Goal: Task Accomplishment & Management: Use online tool/utility

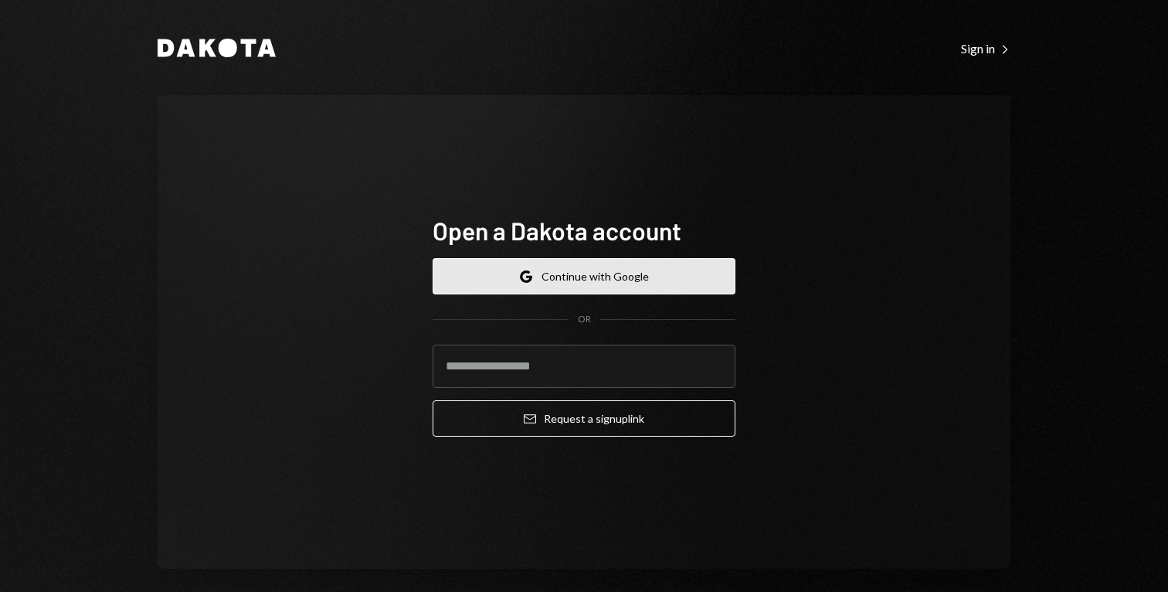
click at [659, 274] on button "Google Continue with Google" at bounding box center [584, 276] width 303 height 36
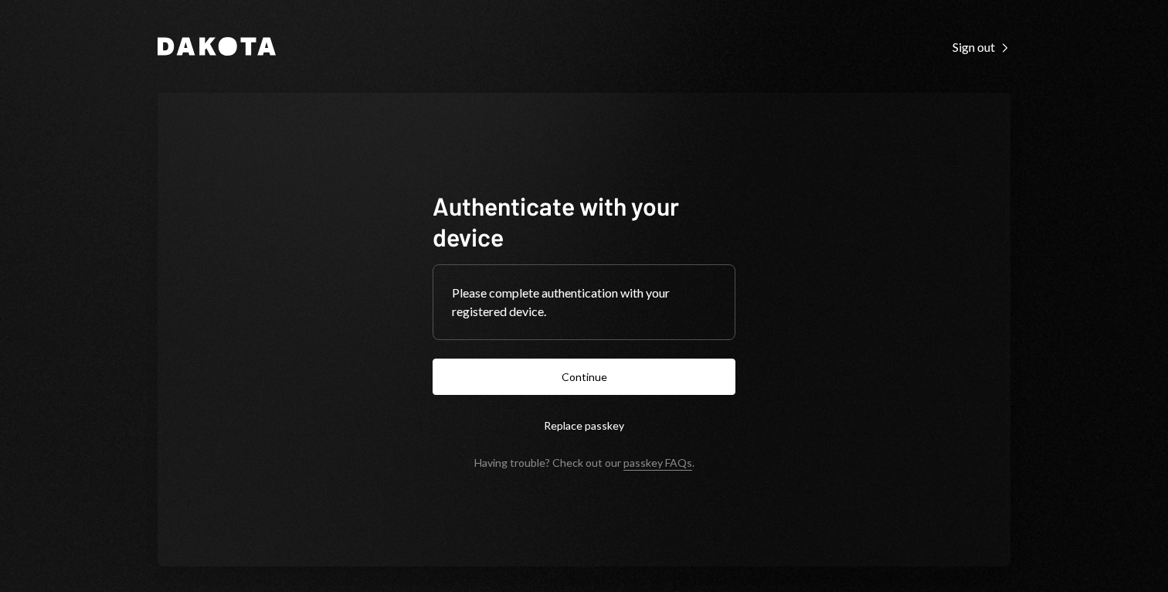
click at [608, 356] on form "Authenticate with your device Please complete authentication with your register…" at bounding box center [584, 329] width 303 height 279
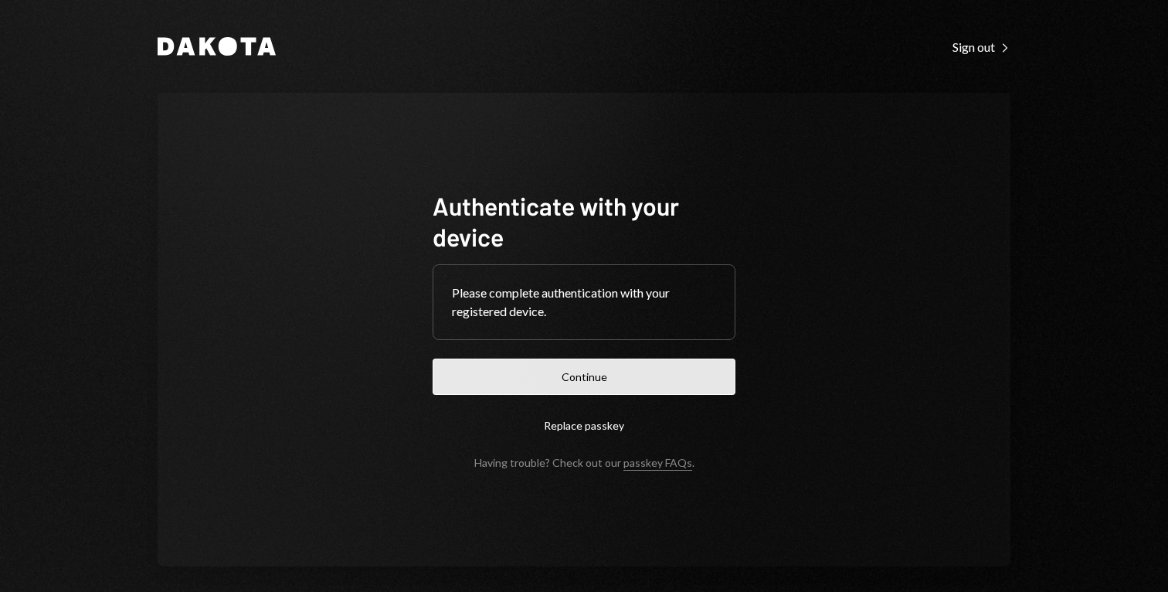
click at [582, 381] on button "Continue" at bounding box center [584, 376] width 303 height 36
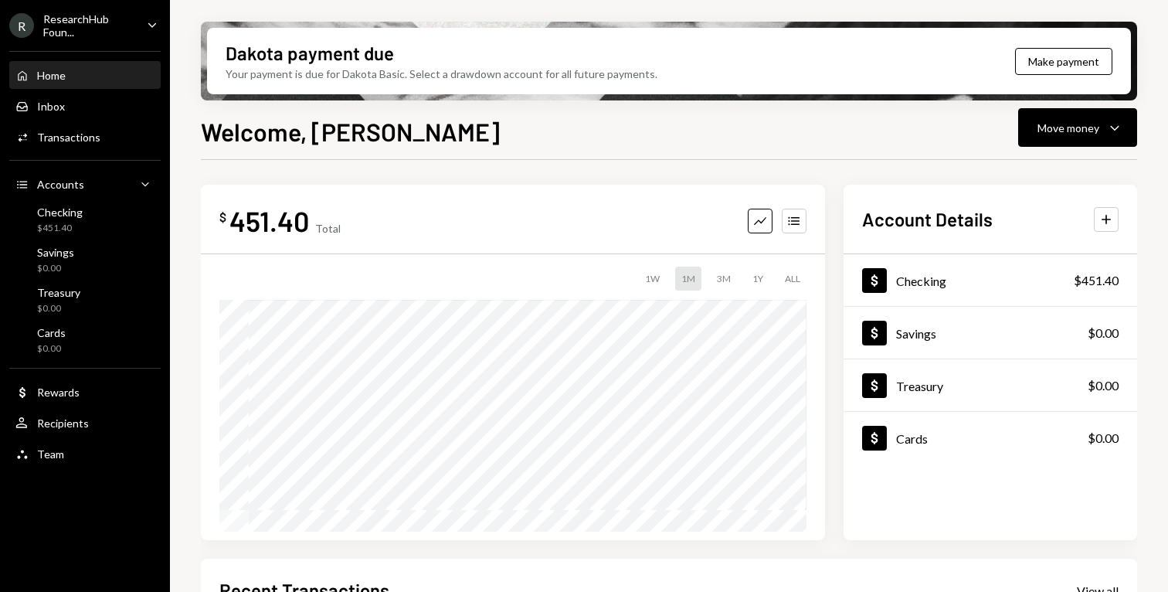
click at [119, 17] on div "ResearchHub Foun..." at bounding box center [88, 25] width 91 height 26
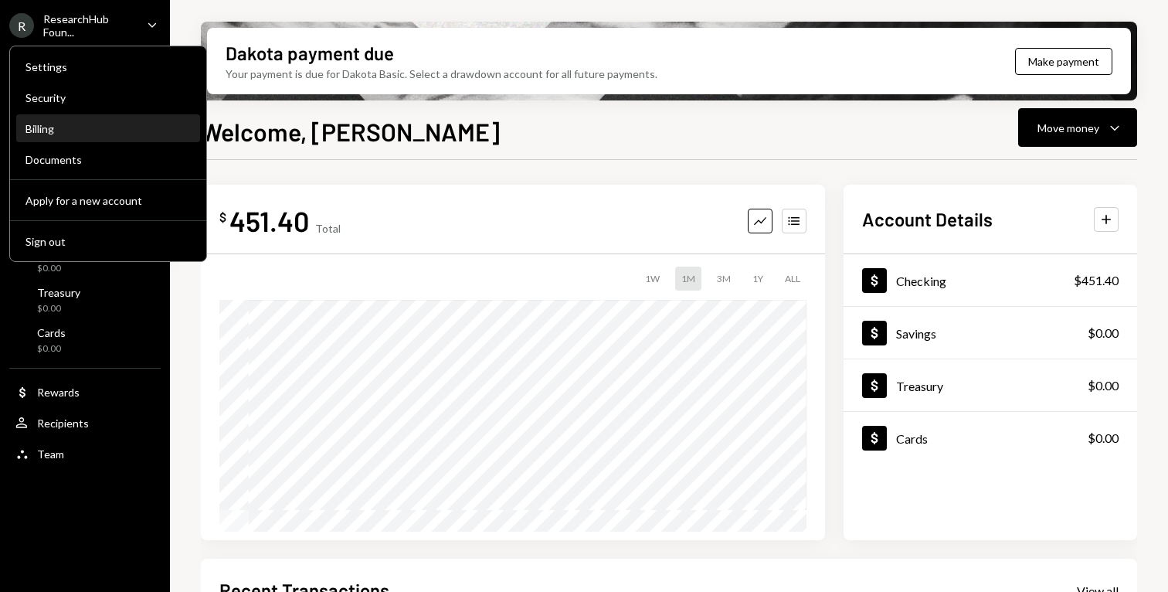
click at [110, 126] on div "Billing" at bounding box center [107, 128] width 165 height 13
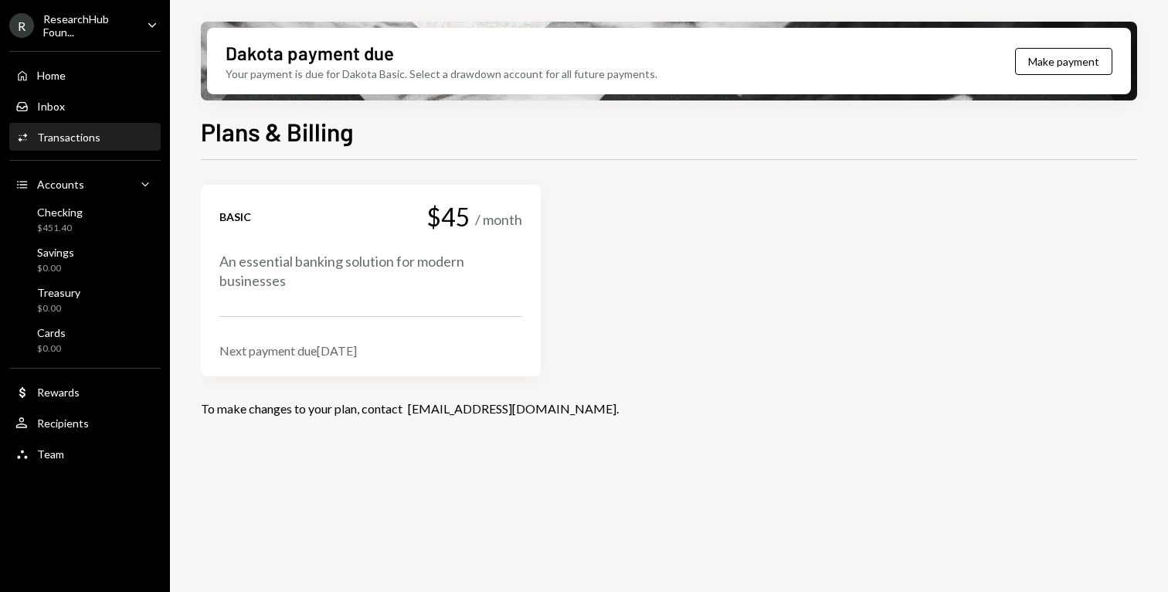
click at [102, 150] on div "Activities Transactions" at bounding box center [84, 137] width 139 height 26
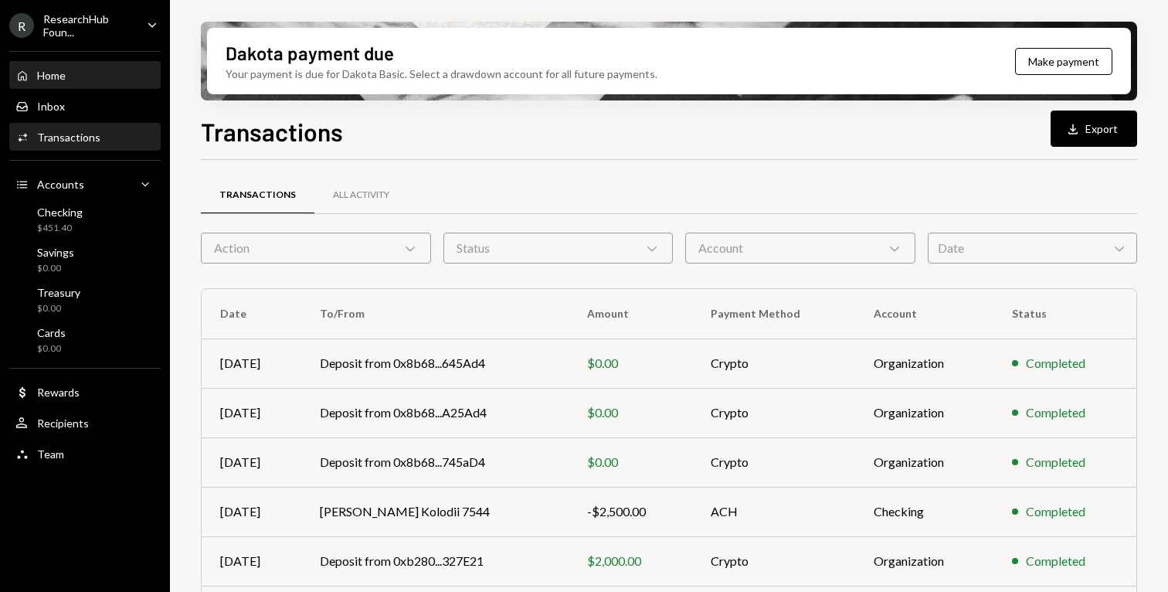
click at [68, 75] on div "Home Home" at bounding box center [84, 76] width 139 height 14
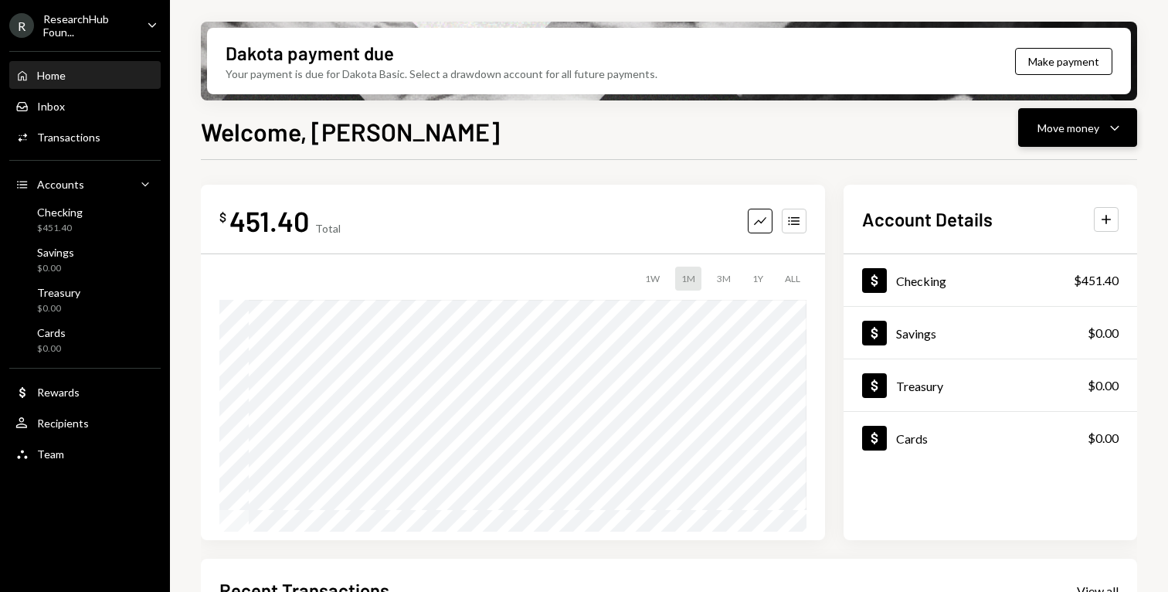
click at [1084, 127] on div "Move money" at bounding box center [1068, 128] width 62 height 16
click at [1039, 174] on div "Send" at bounding box center [1065, 174] width 113 height 16
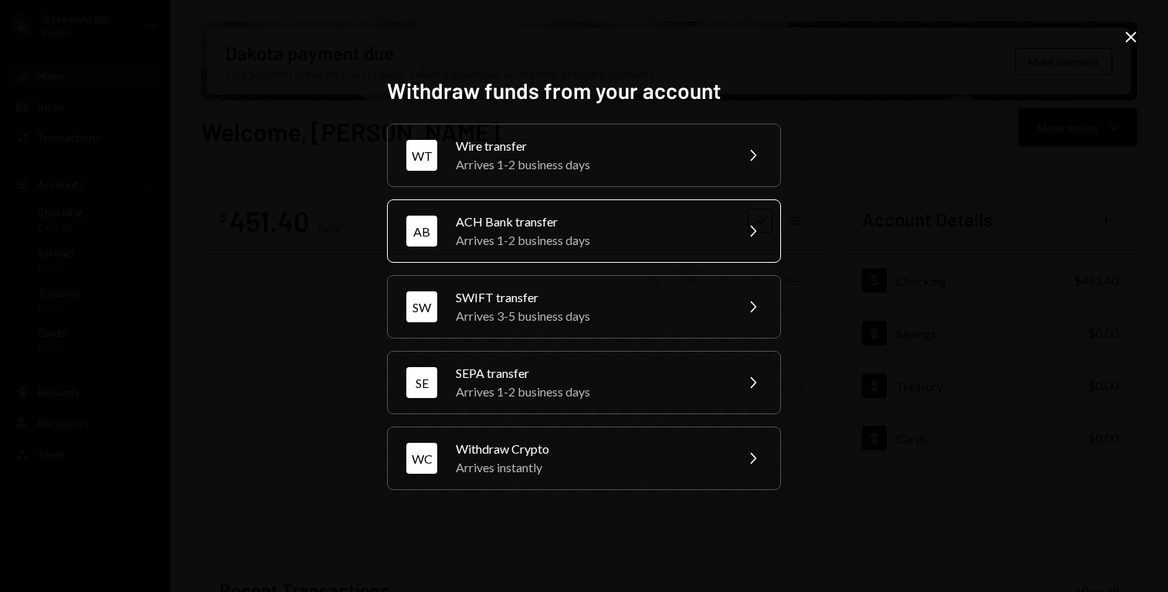
click at [697, 227] on div "ACH Bank transfer" at bounding box center [590, 221] width 269 height 19
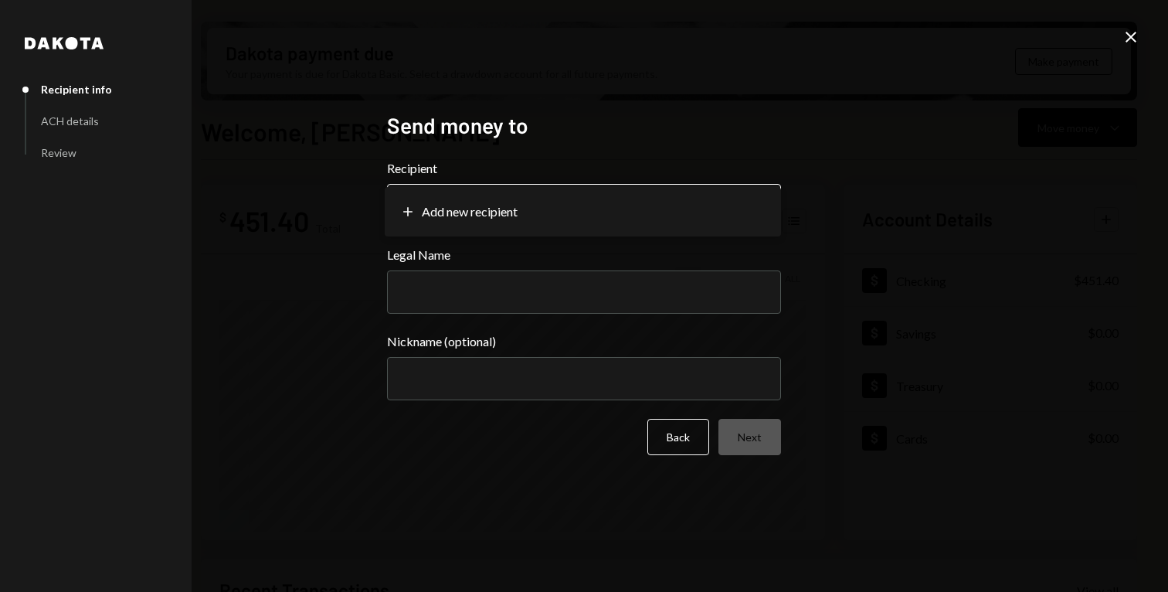
click at [541, 195] on body "R ResearchHub Foun... Caret Down Home Home Inbox Inbox Activities Transactions …" at bounding box center [584, 296] width 1168 height 592
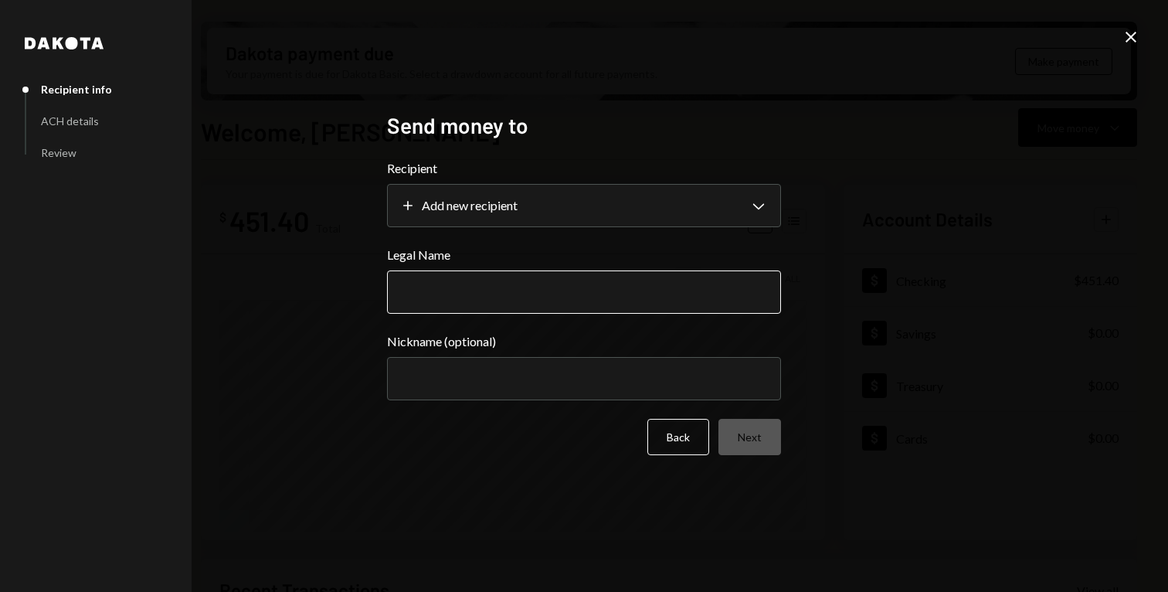
click at [485, 300] on input "Legal Name" at bounding box center [584, 291] width 394 height 43
click at [90, 120] on div "ACH details" at bounding box center [70, 120] width 58 height 13
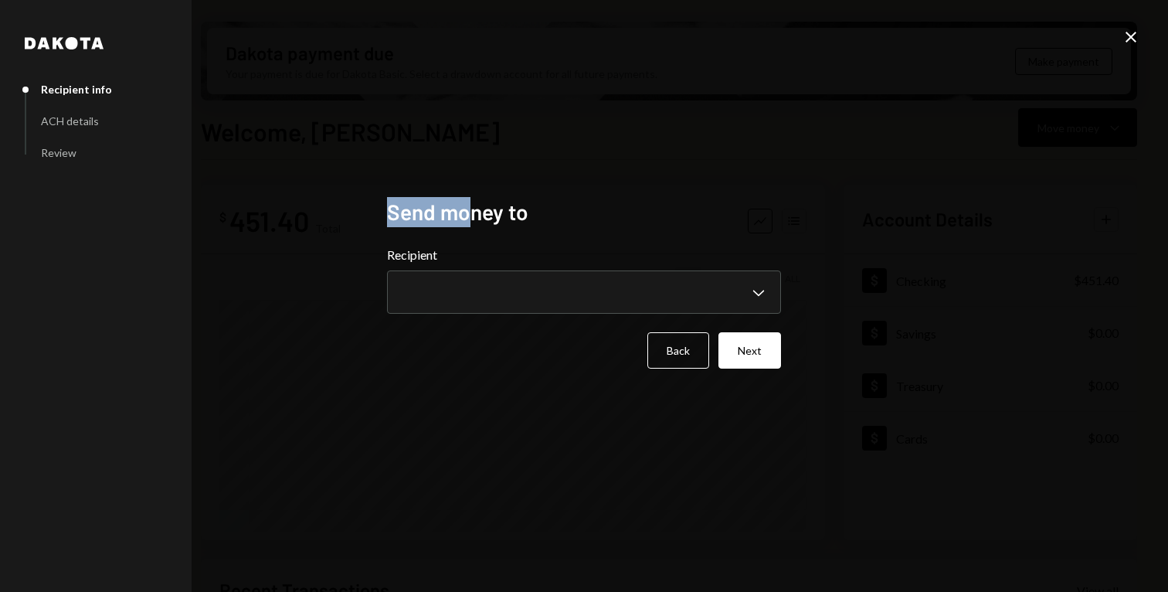
click at [471, 197] on h2 "Send money to" at bounding box center [584, 212] width 394 height 30
click at [545, 176] on div "**********" at bounding box center [584, 296] width 1168 height 592
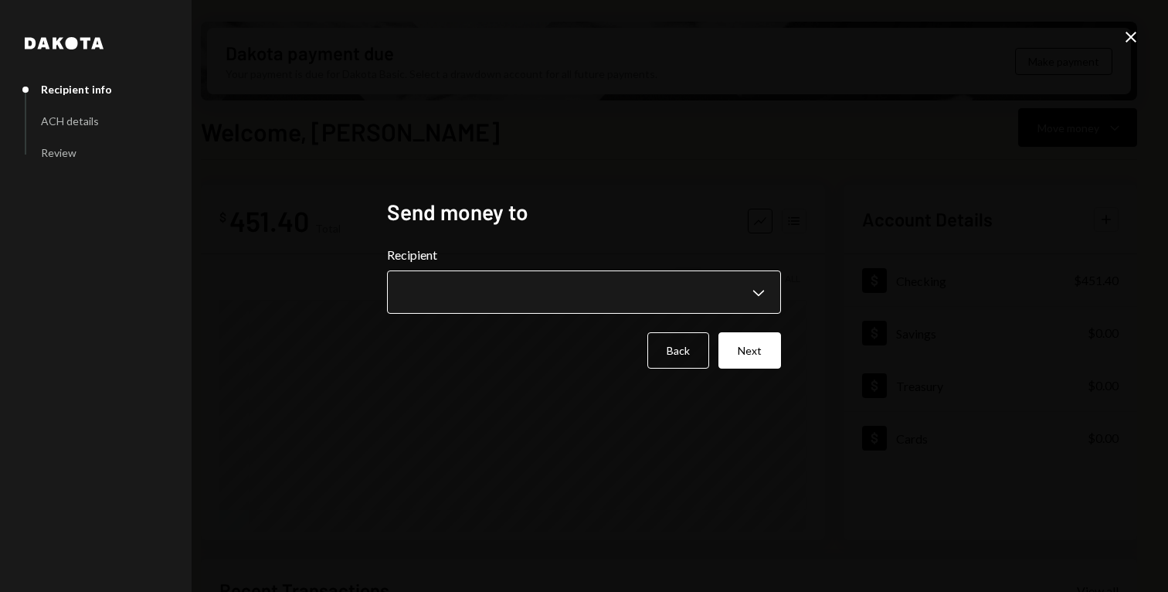
click at [556, 293] on body "R ResearchHub Foun... Caret Down Home Home Inbox Inbox Activities Transactions …" at bounding box center [584, 296] width 1168 height 592
click at [549, 205] on h2 "Send money to" at bounding box center [584, 212] width 394 height 30
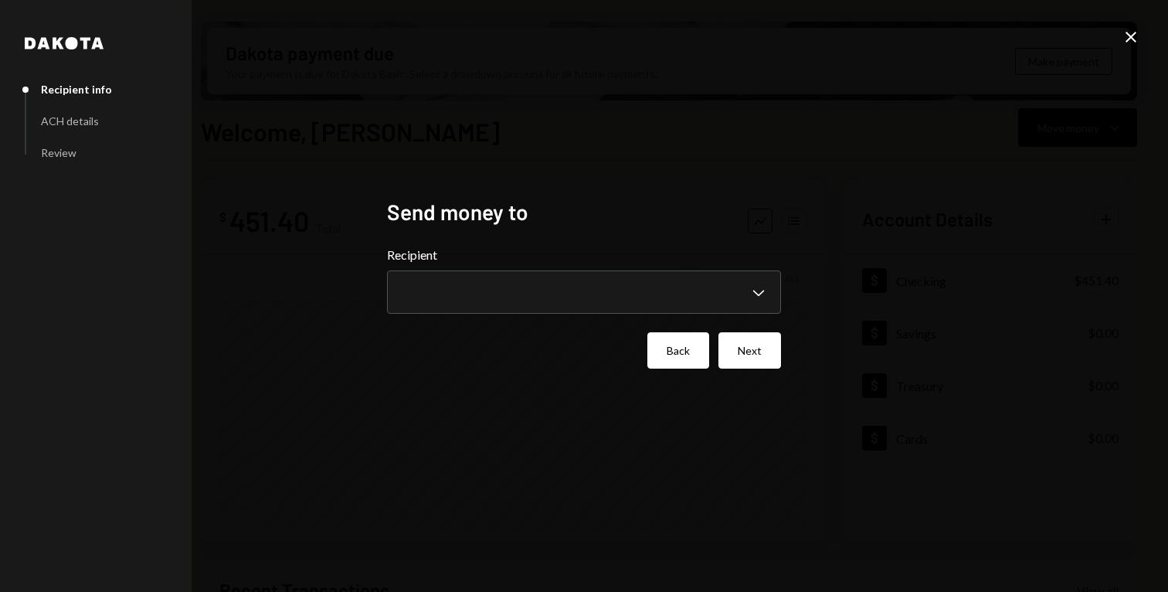
click at [687, 348] on button "Back" at bounding box center [678, 350] width 62 height 36
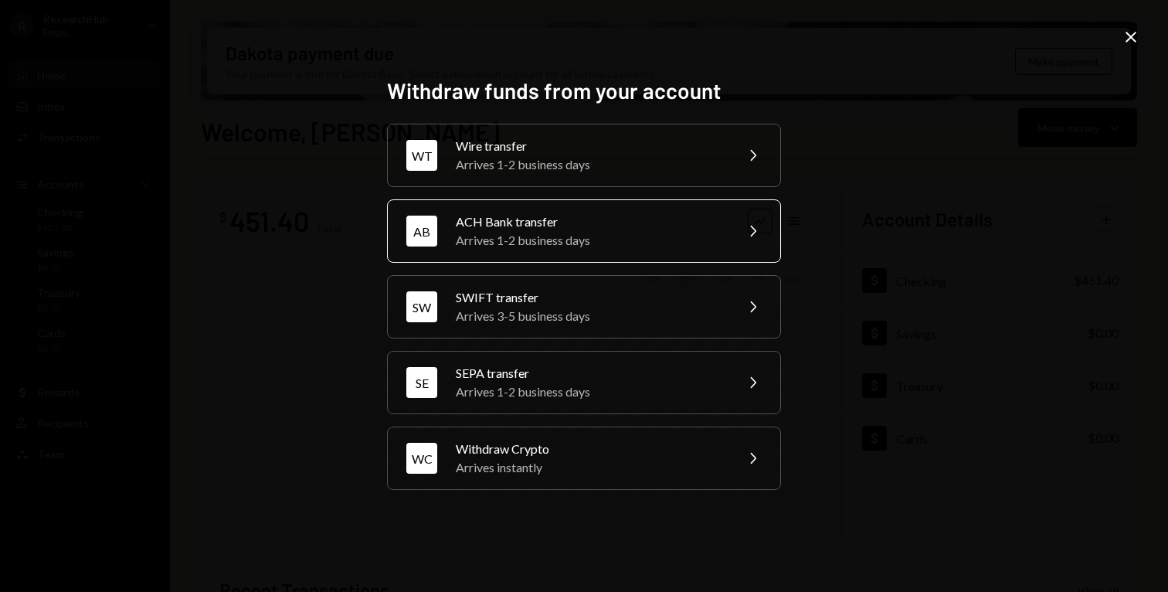
click at [593, 226] on div "ACH Bank transfer" at bounding box center [590, 221] width 269 height 19
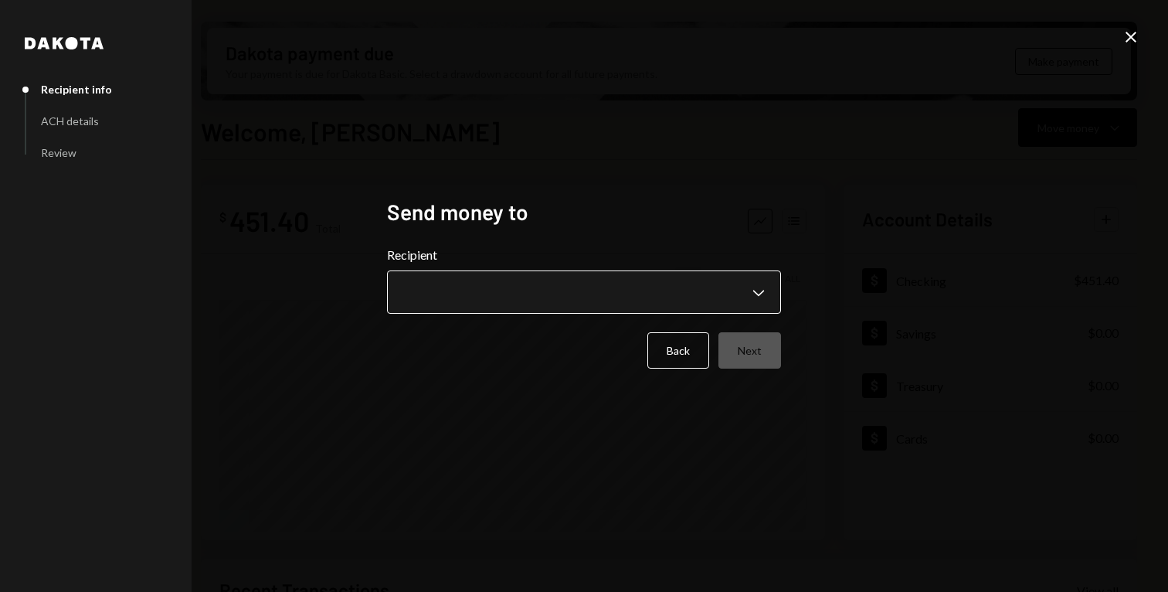
click at [562, 292] on body "R ResearchHub Foun... Caret Down Home Home Inbox Inbox Activities Transactions …" at bounding box center [584, 296] width 1168 height 592
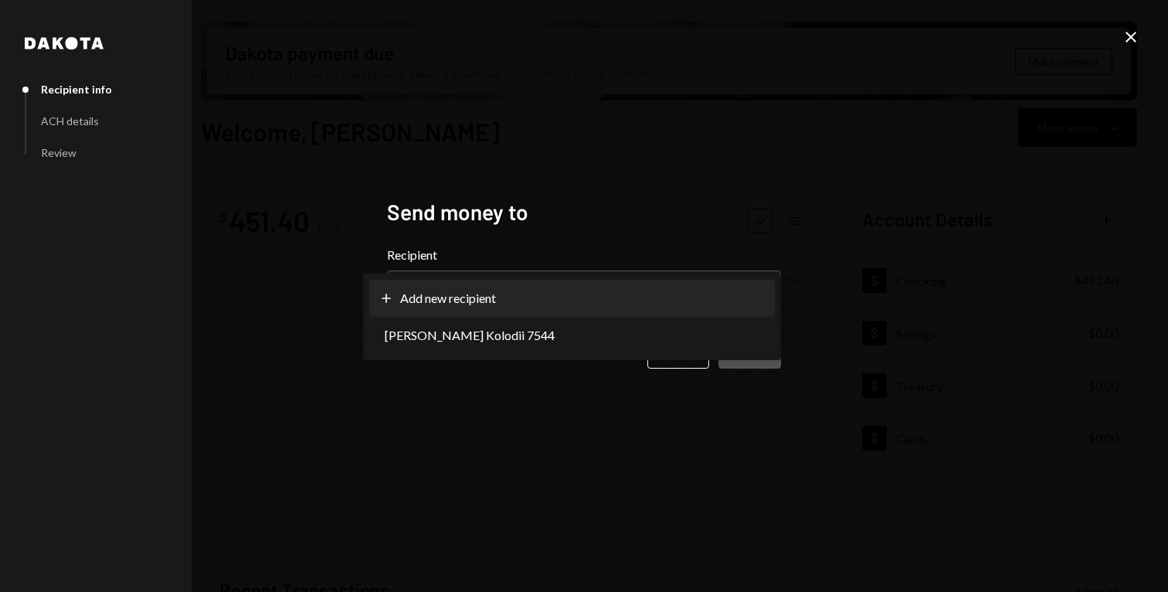
select select "**********"
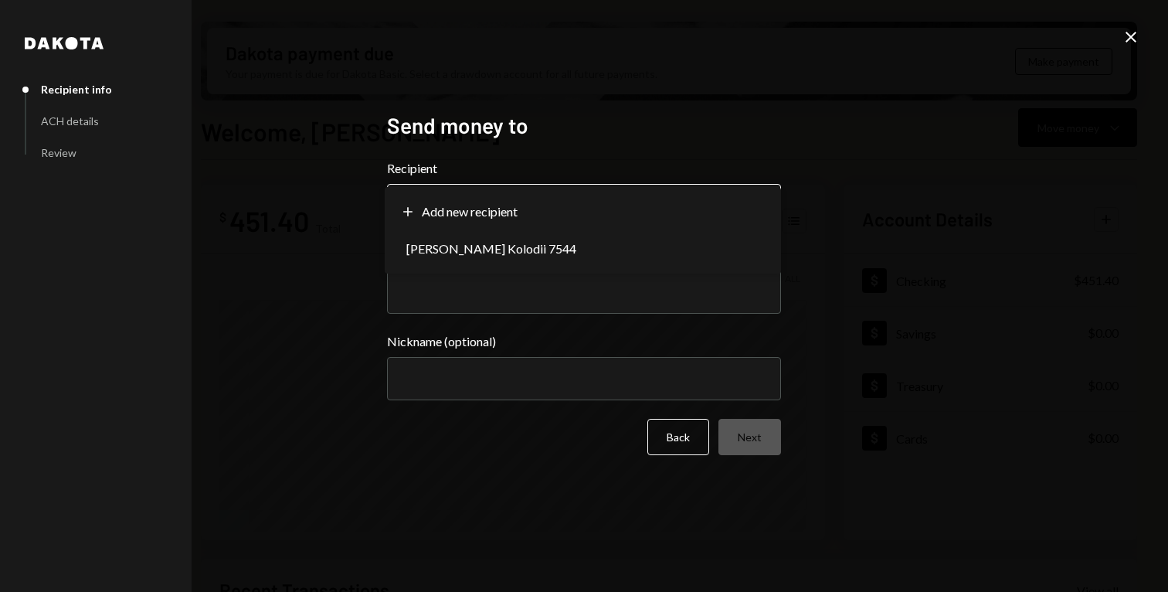
click at [562, 213] on body "R ResearchHub Foun... Caret Down Home Home Inbox Inbox Activities Transactions …" at bounding box center [584, 296] width 1168 height 592
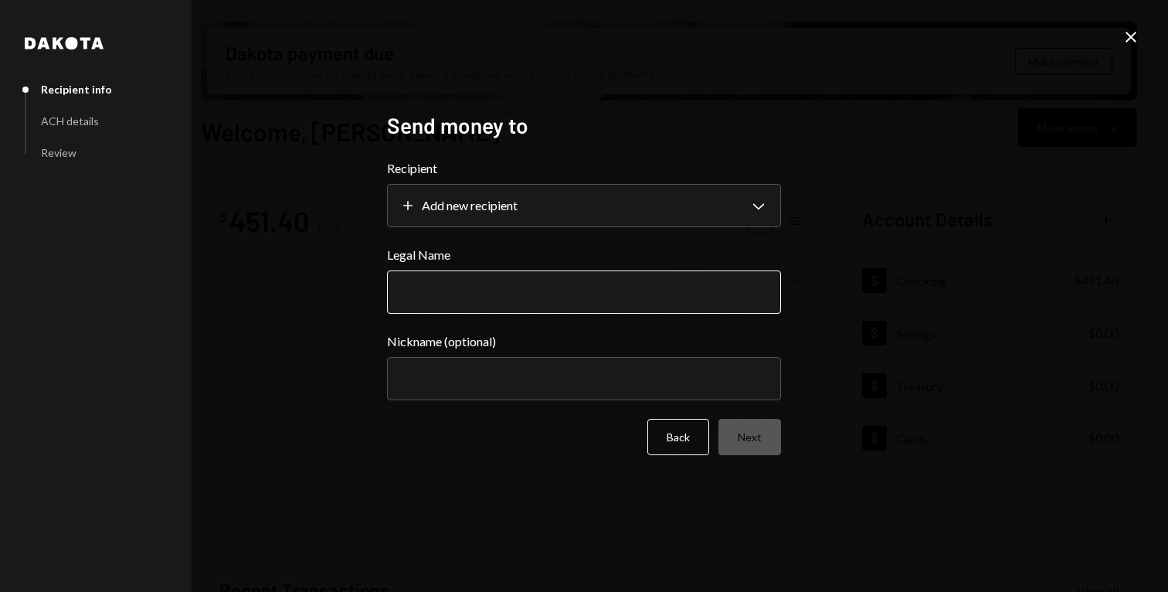
click at [497, 292] on input "Legal Name" at bounding box center [584, 291] width 394 height 43
click at [66, 119] on div "ACH details" at bounding box center [70, 120] width 58 height 13
click at [63, 154] on div "Review" at bounding box center [59, 152] width 36 height 13
click at [97, 132] on div "Recipient info ACH details Review" at bounding box center [69, 111] width 86 height 95
click at [100, 97] on div "Recipient info ACH details Review" at bounding box center [69, 111] width 86 height 95
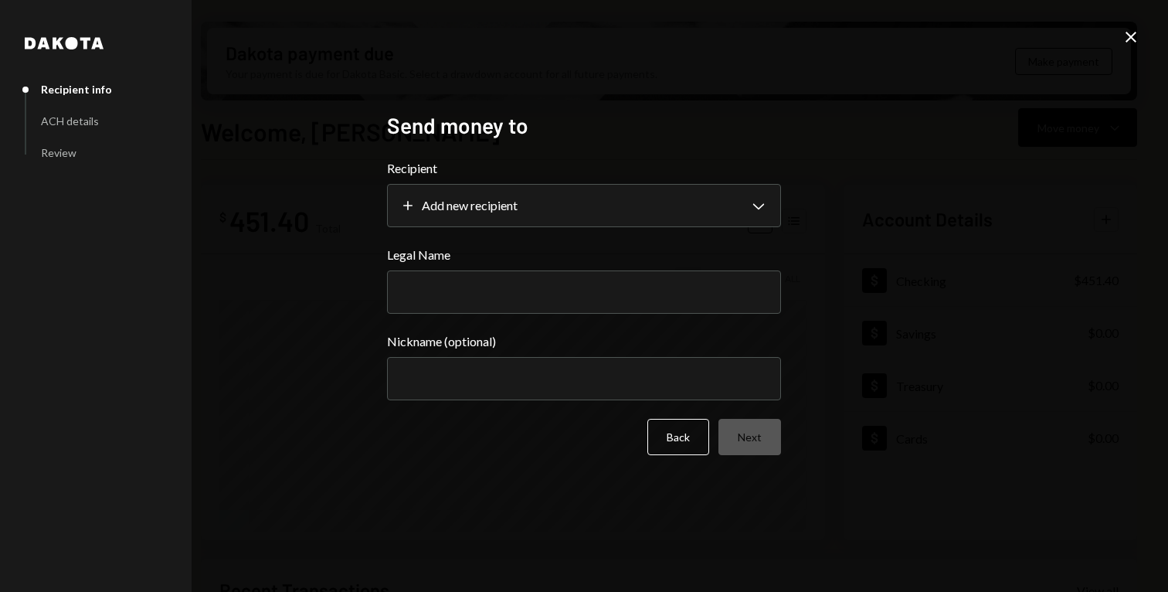
click at [84, 125] on div "ACH details" at bounding box center [70, 120] width 58 height 13
click at [682, 460] on div "**********" at bounding box center [584, 296] width 394 height 368
click at [668, 435] on button "Back" at bounding box center [678, 437] width 62 height 36
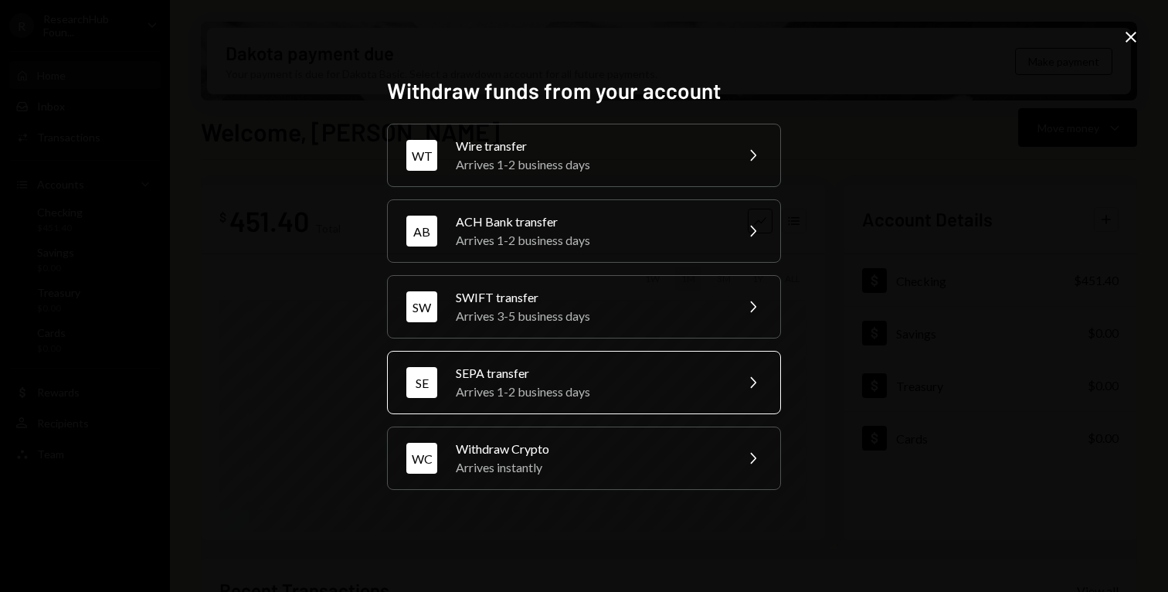
click at [561, 387] on div "Arrives 1-2 business days" at bounding box center [590, 391] width 269 height 19
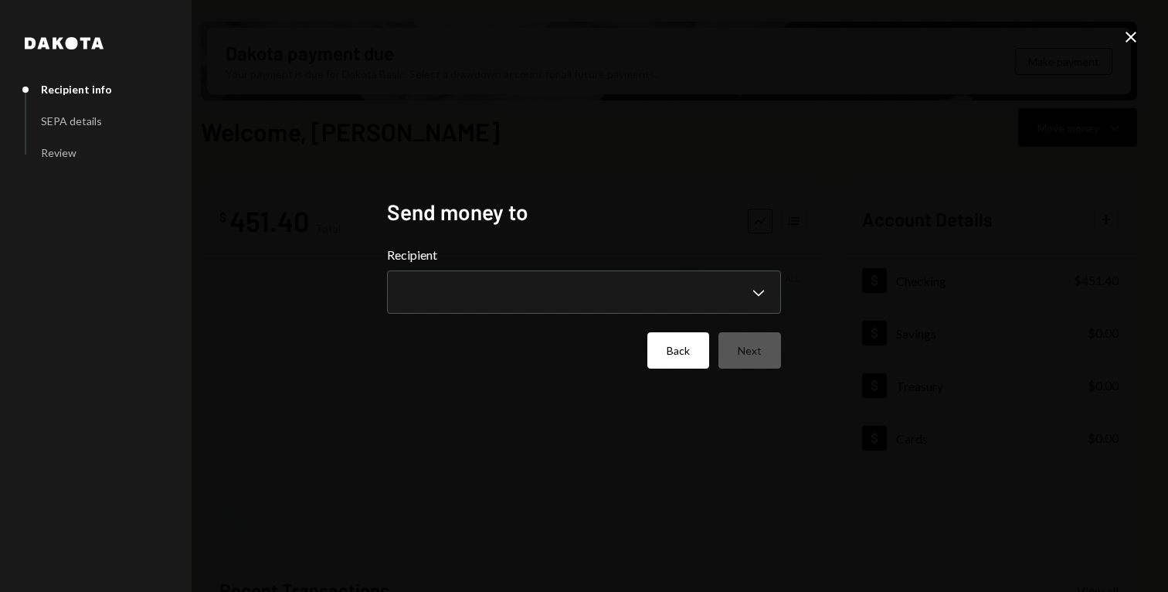
click at [665, 355] on button "Back" at bounding box center [678, 350] width 62 height 36
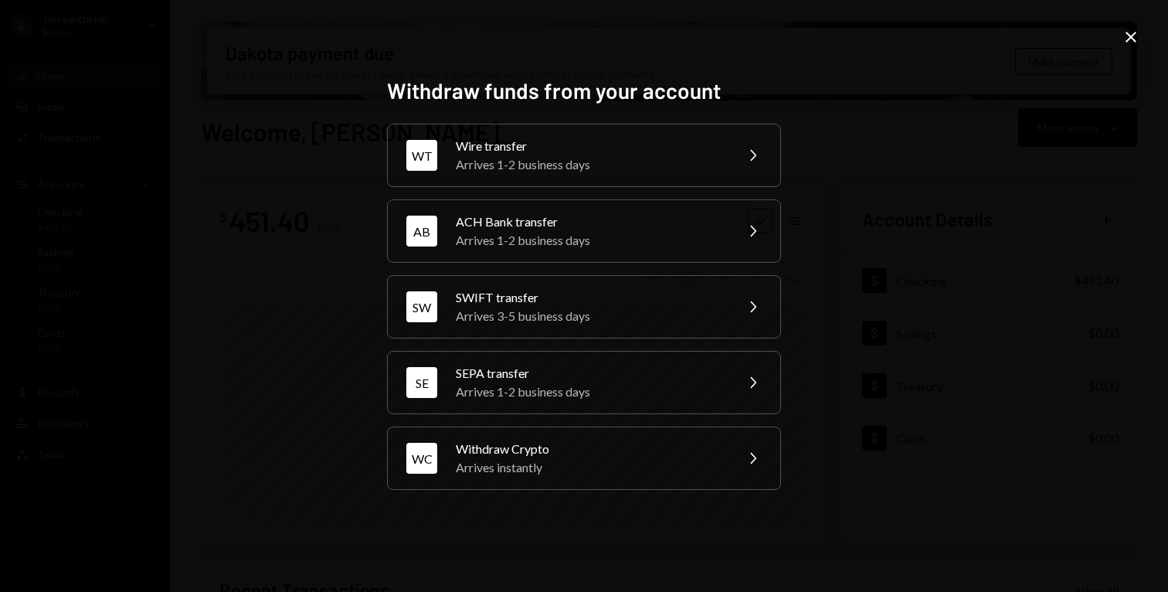
click at [1122, 35] on icon "Close" at bounding box center [1131, 37] width 19 height 19
